Goal: Information Seeking & Learning: Find specific page/section

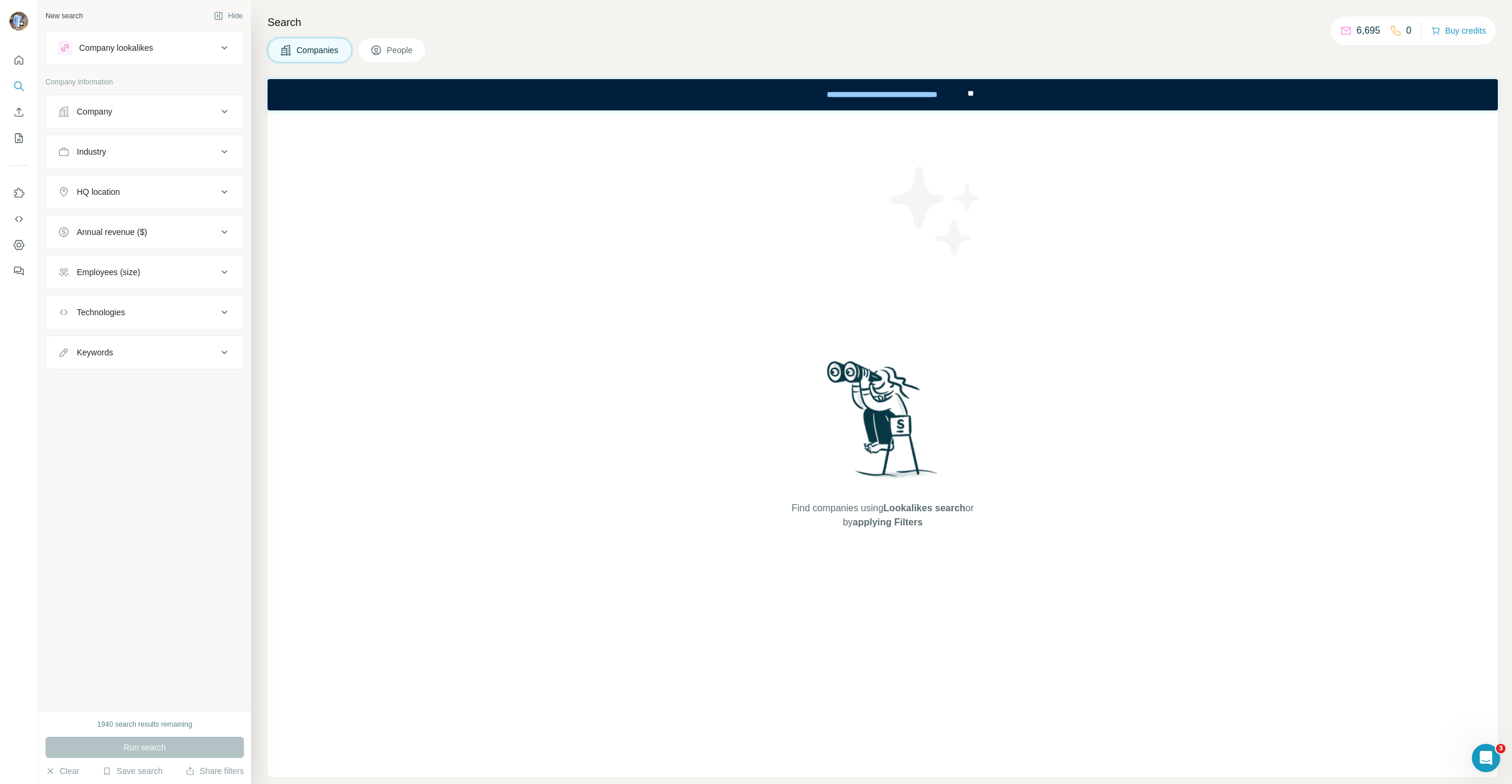
click at [399, 53] on span "People" at bounding box center [401, 50] width 27 height 12
click at [109, 150] on div "Seniority" at bounding box center [93, 152] width 32 height 12
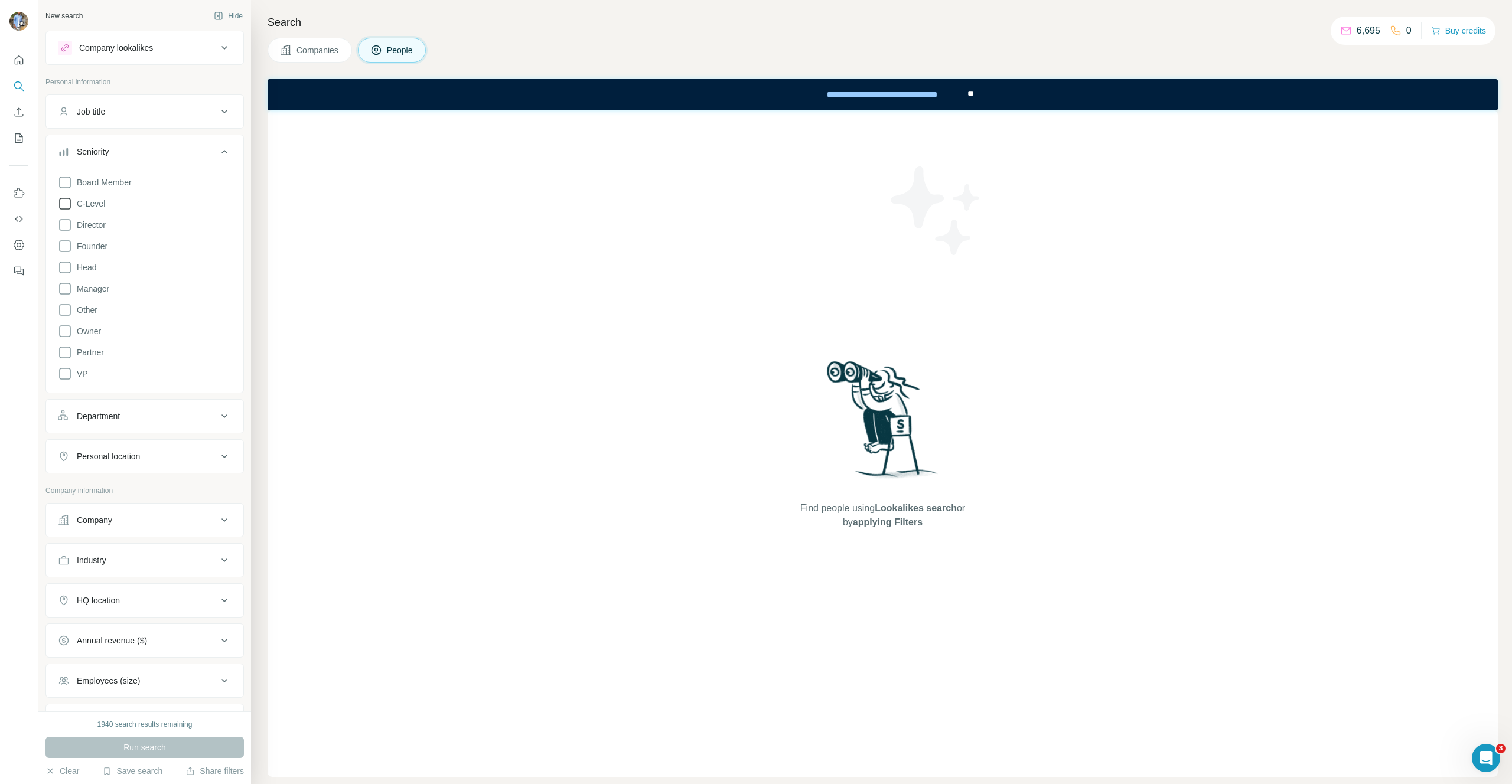
click at [96, 199] on span "C-Level" at bounding box center [88, 204] width 33 height 12
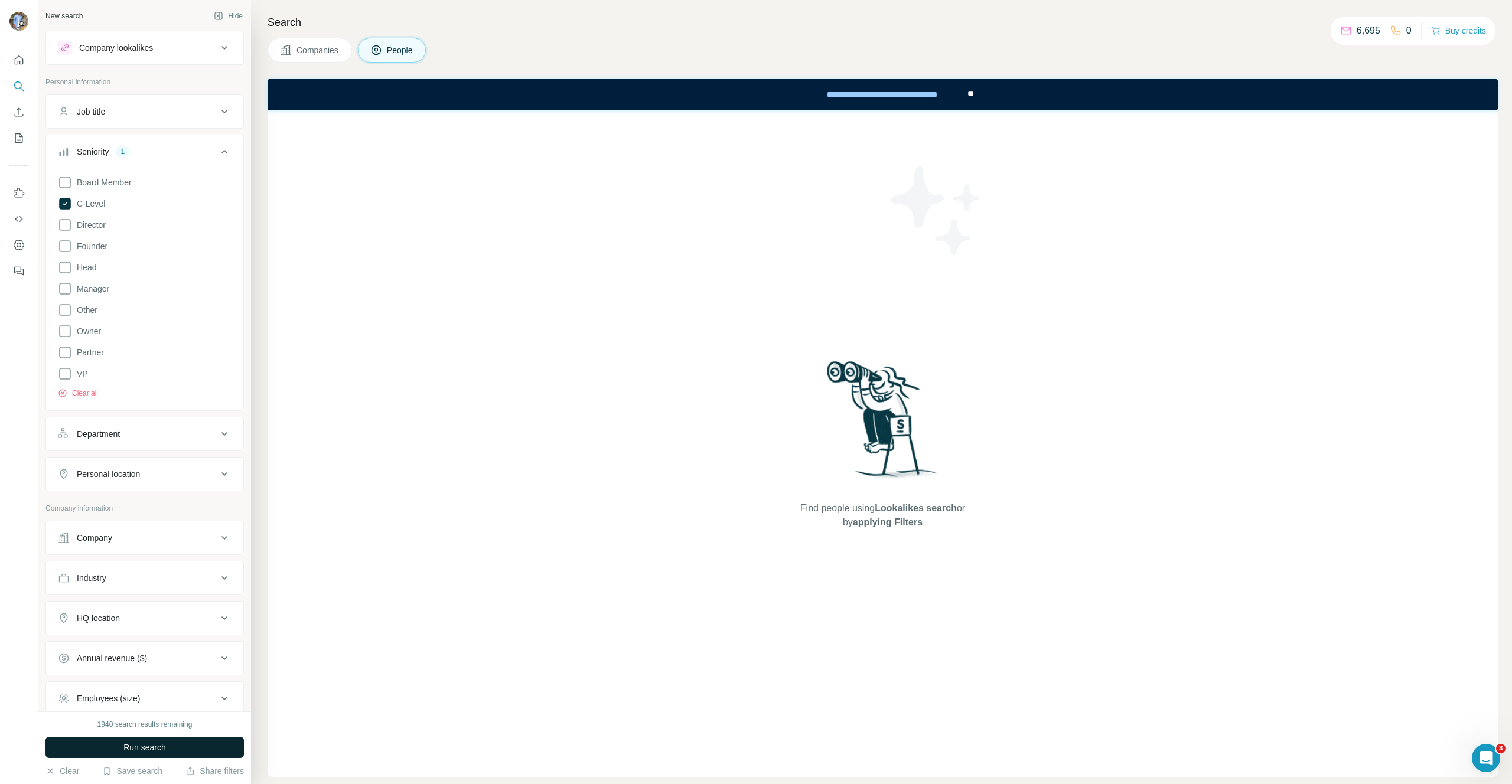
click at [154, 754] on button "Run search" at bounding box center [145, 747] width 199 height 21
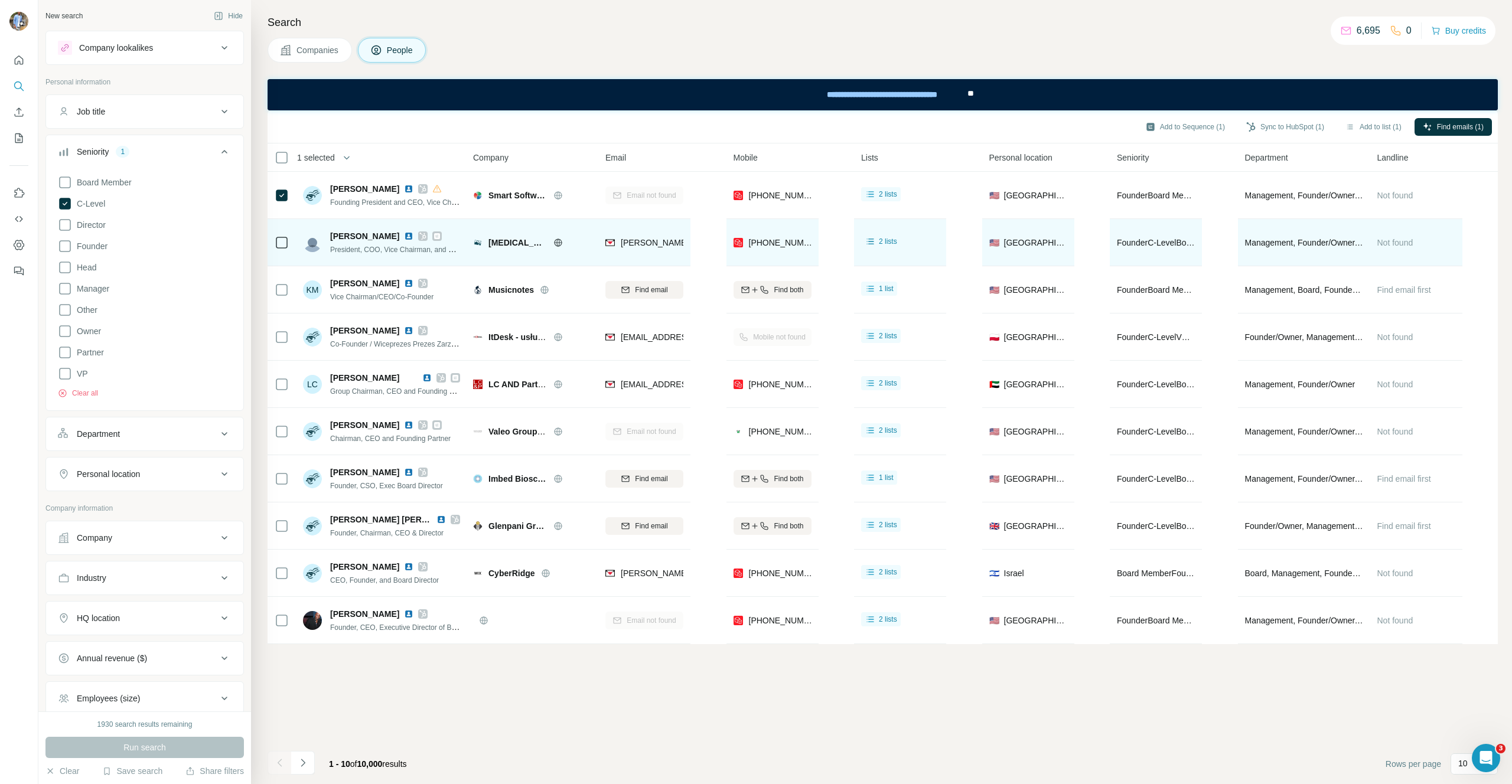
click at [285, 259] on td at bounding box center [282, 242] width 29 height 47
